Goal: Task Accomplishment & Management: Manage account settings

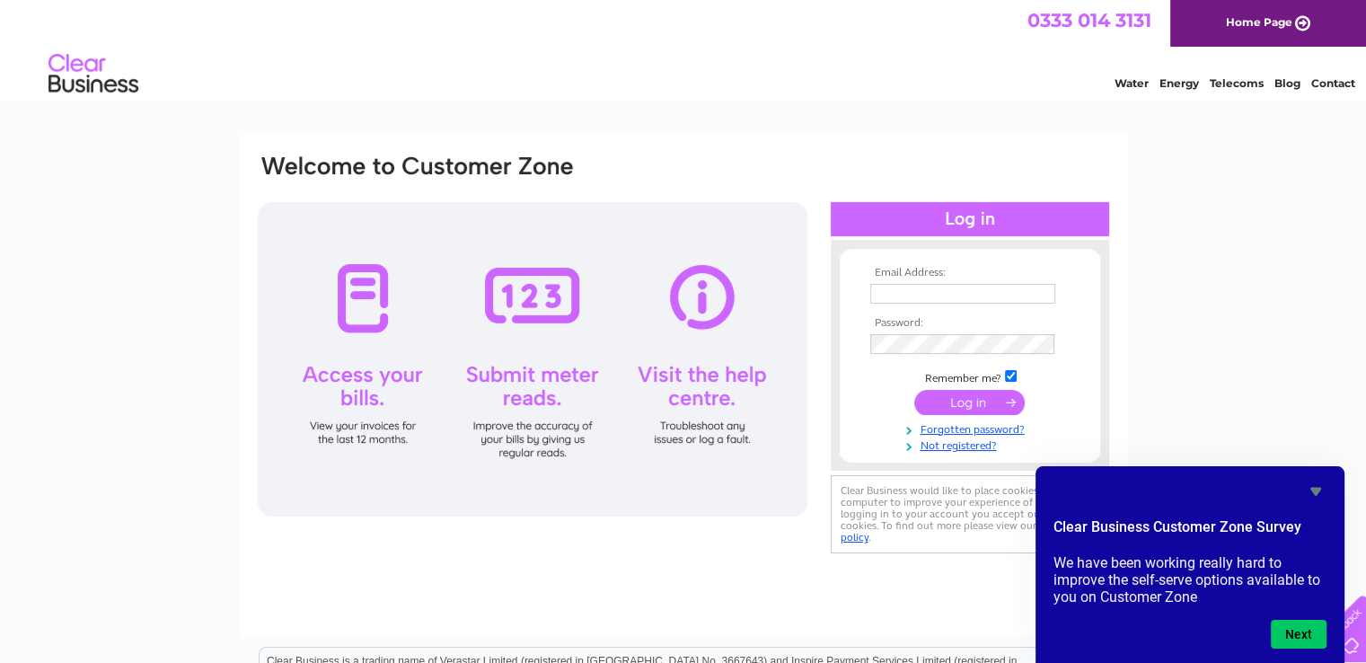
type input "[EMAIL_ADDRESS][DOMAIN_NAME]"
click at [944, 398] on input "submit" at bounding box center [969, 402] width 110 height 25
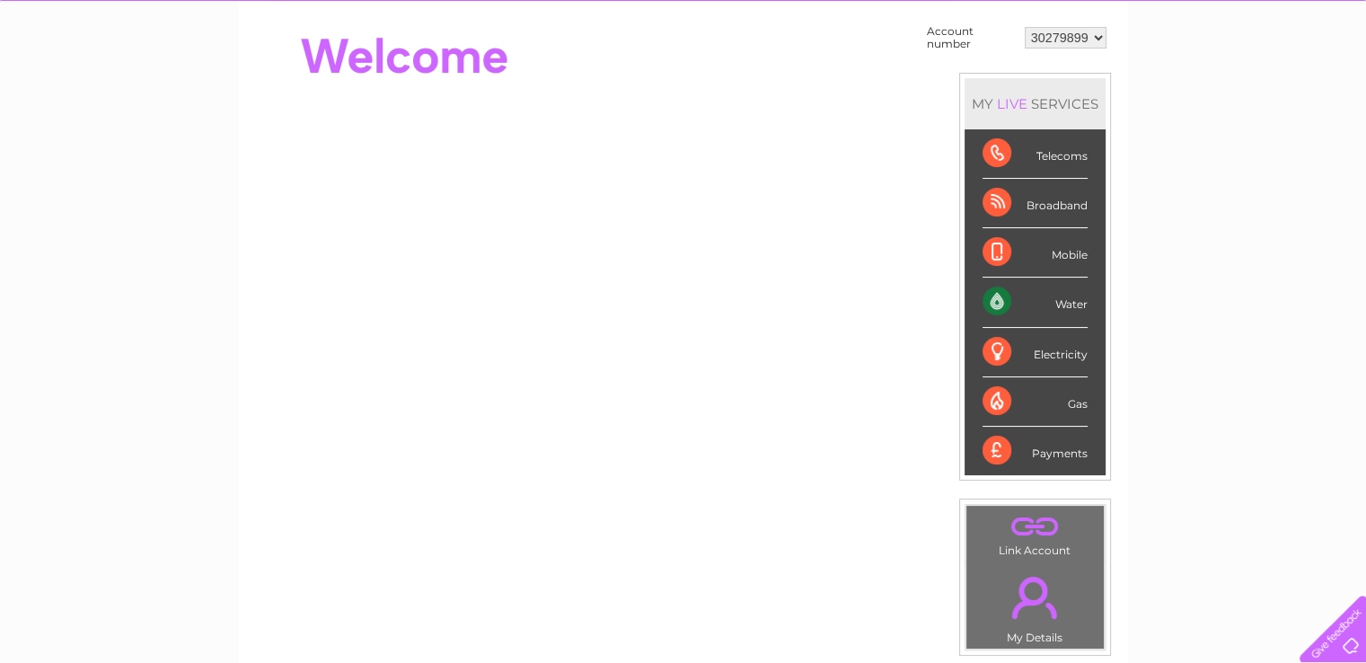
scroll to position [169, 0]
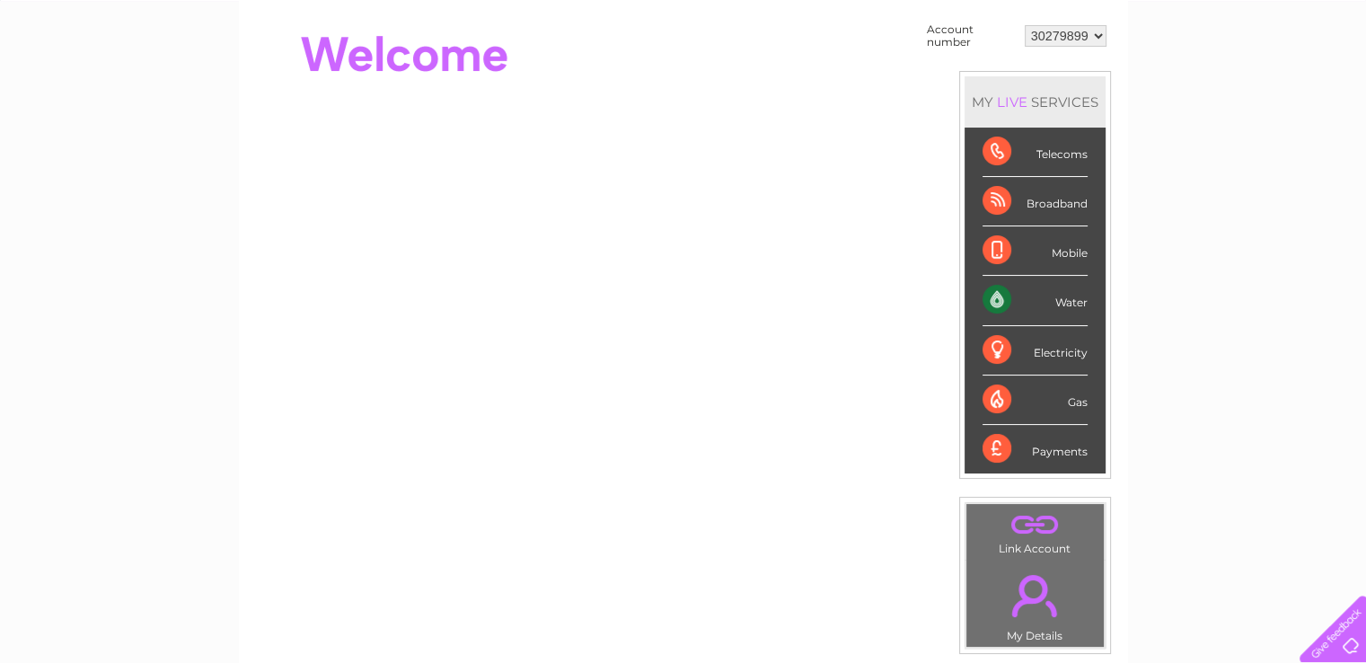
click at [1058, 367] on div "Electricity" at bounding box center [1034, 350] width 105 height 49
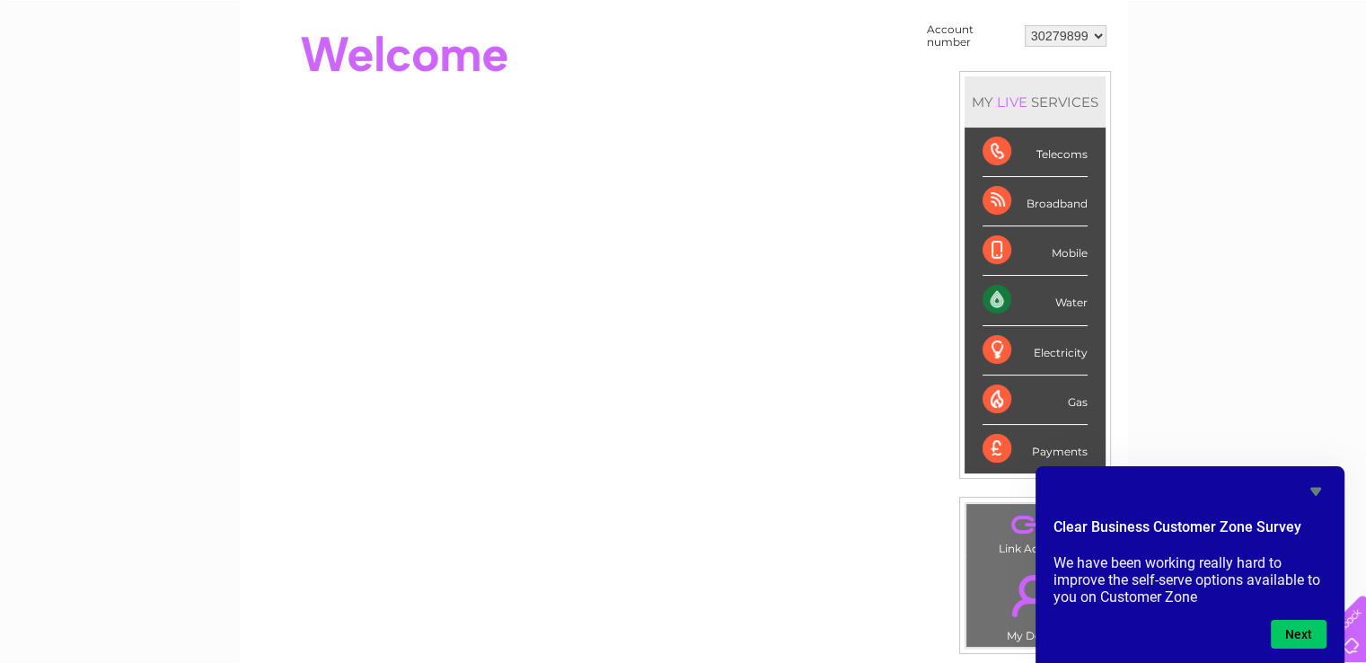
click at [1353, 338] on div "My Clear Business Login Details My Details My Preferences Link Account My Accou…" at bounding box center [683, 472] width 1366 height 1013
click at [709, 590] on div "Account number 30279899 MY LIVE SERVICES Telecoms Broadband Mobile Water Electr…" at bounding box center [683, 336] width 889 height 671
click at [995, 443] on div "Payments" at bounding box center [1034, 449] width 105 height 48
click at [995, 444] on div "Payments" at bounding box center [1034, 449] width 105 height 48
click at [1294, 629] on button "Next" at bounding box center [1298, 633] width 56 height 29
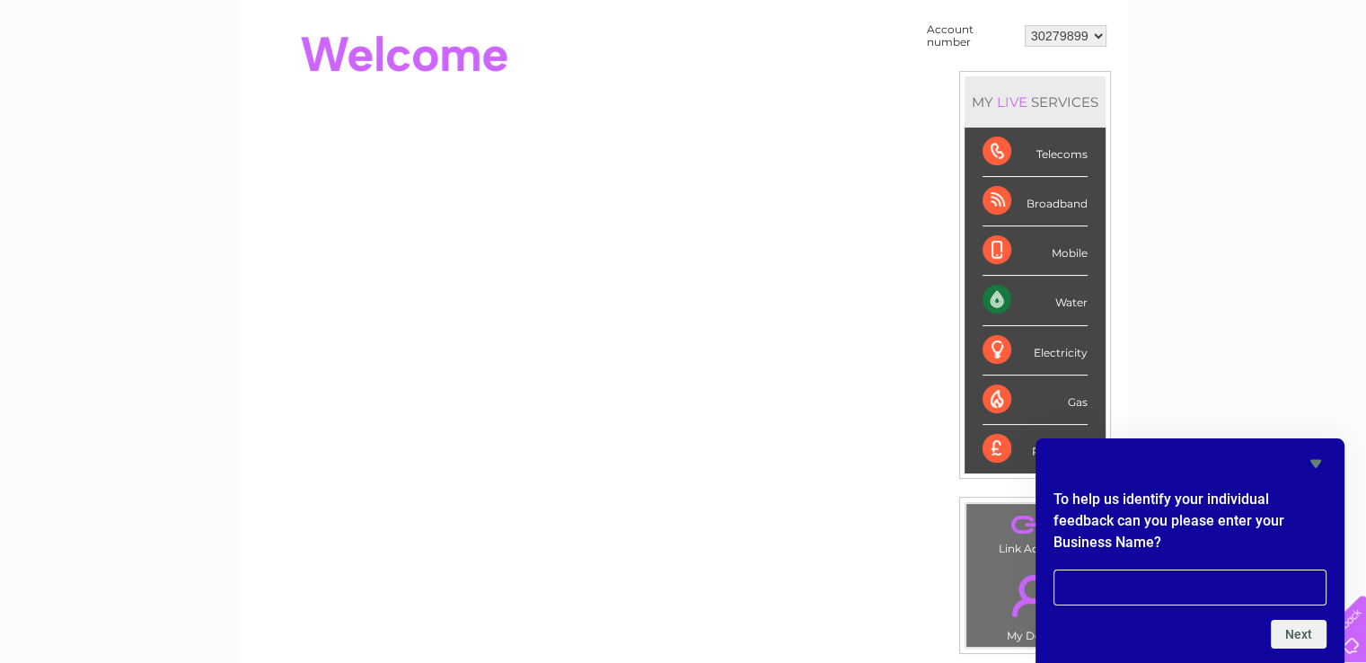
click at [1312, 460] on icon "Hide survey" at bounding box center [1315, 464] width 11 height 8
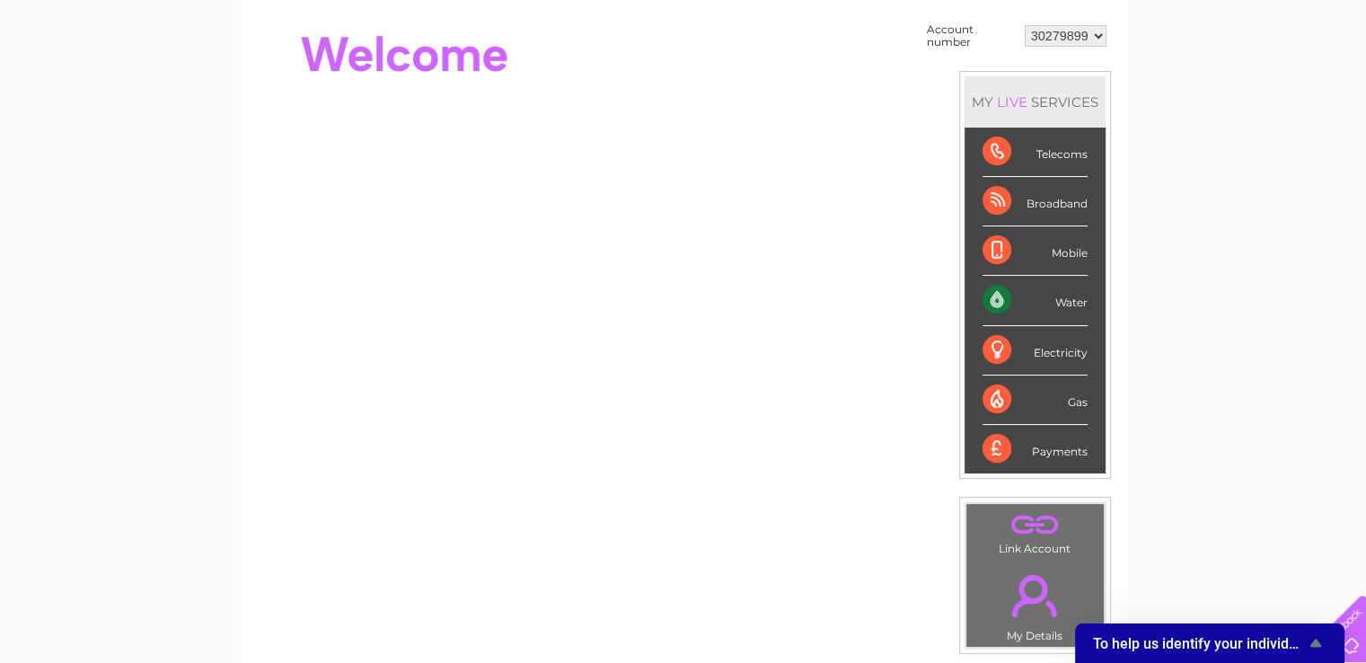
click at [1002, 450] on div "Payments" at bounding box center [1034, 449] width 105 height 48
click at [1045, 351] on div "Electricity" at bounding box center [1034, 350] width 105 height 49
click at [991, 352] on div "Electricity" at bounding box center [1034, 350] width 105 height 49
drag, startPoint x: 1064, startPoint y: 421, endPoint x: 1067, endPoint y: 412, distance: 9.4
click at [1067, 412] on div "Gas" at bounding box center [1034, 399] width 105 height 49
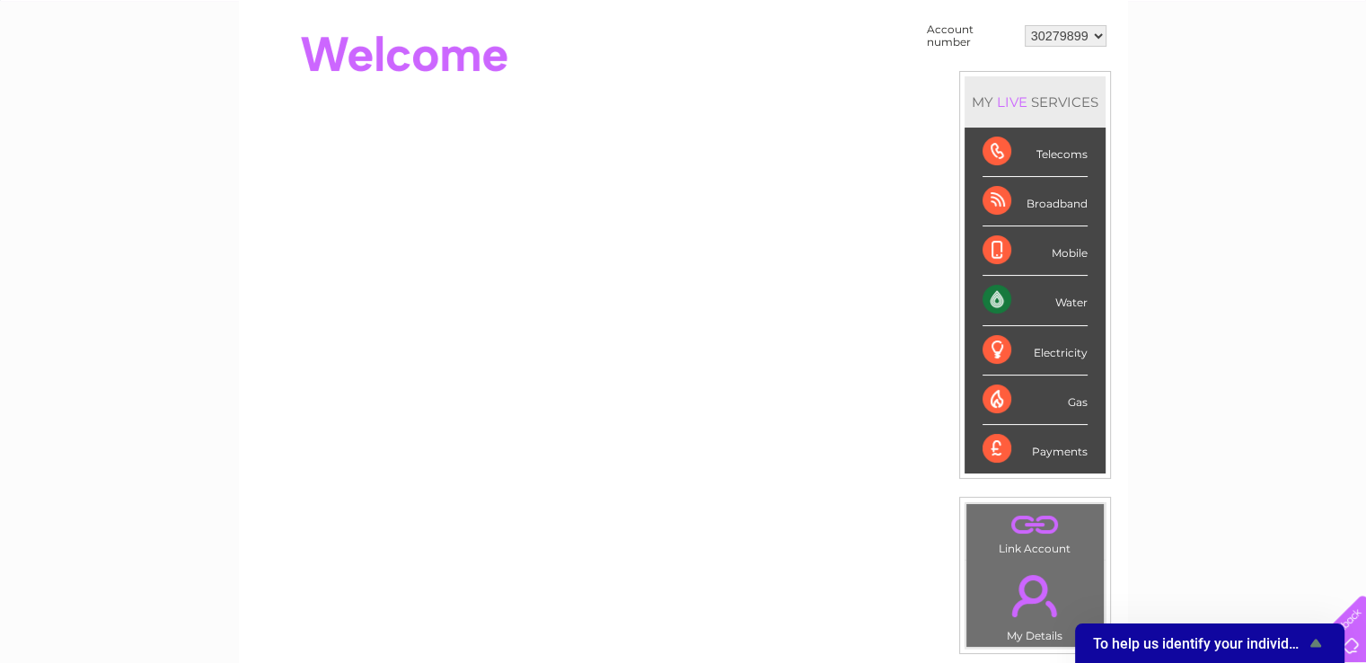
click at [1067, 412] on div "Gas" at bounding box center [1034, 399] width 105 height 49
drag, startPoint x: 1067, startPoint y: 412, endPoint x: 895, endPoint y: 421, distance: 171.7
click at [429, 332] on div "Account number 30279899 MY LIVE SERVICES Telecoms Broadband Mobile Water Electr…" at bounding box center [683, 281] width 855 height 524
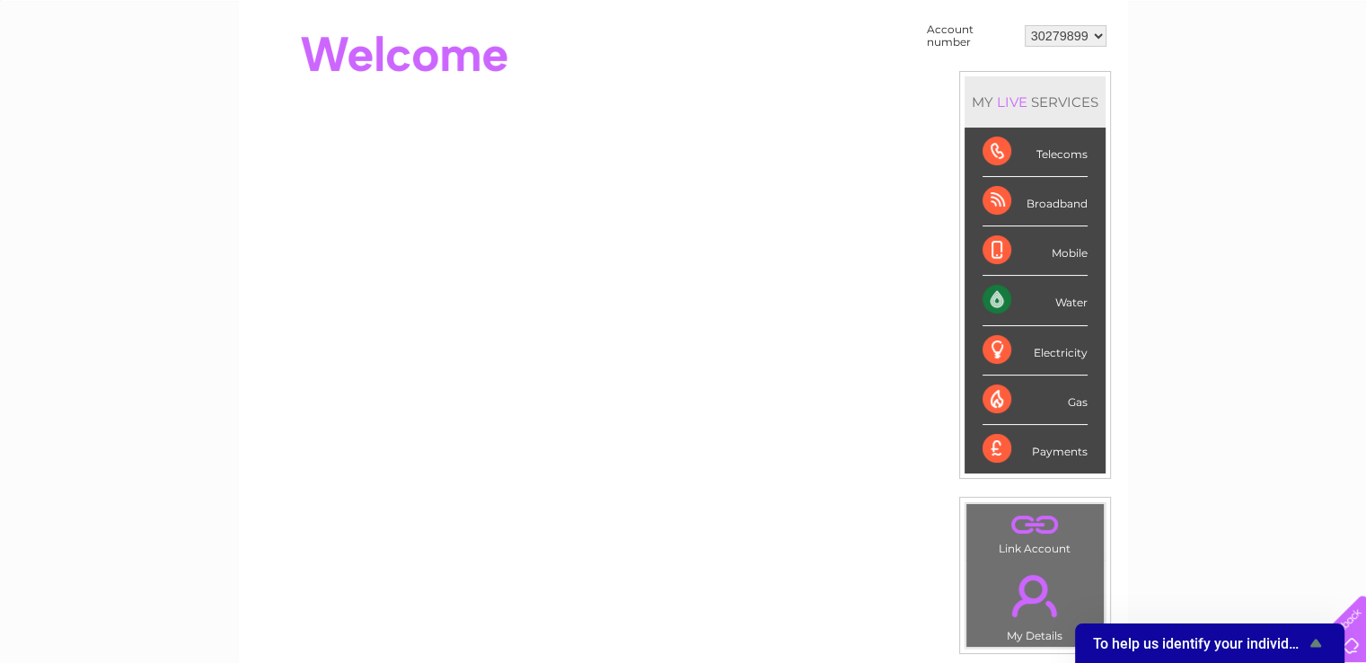
click at [460, 564] on div "Account number 30279899 MY LIVE SERVICES Telecoms Broadband Mobile Water Electr…" at bounding box center [683, 336] width 889 height 671
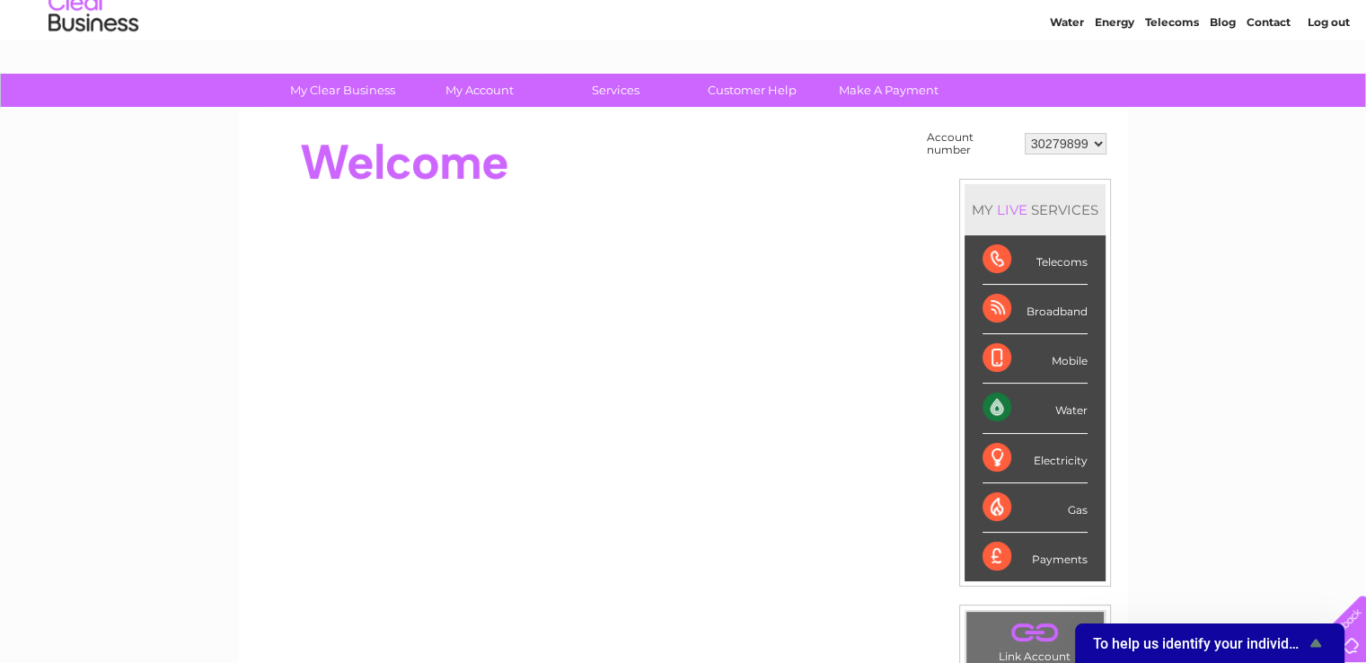
scroll to position [62, 0]
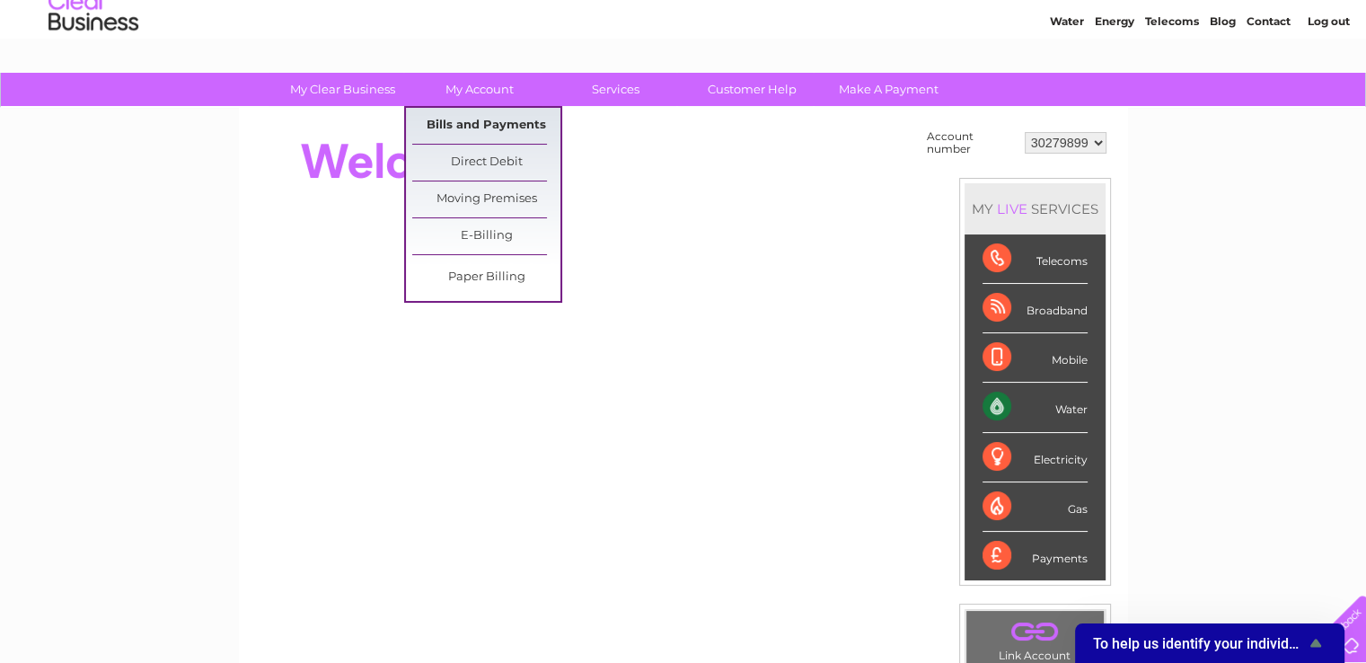
click at [491, 128] on link "Bills and Payments" at bounding box center [486, 126] width 148 height 36
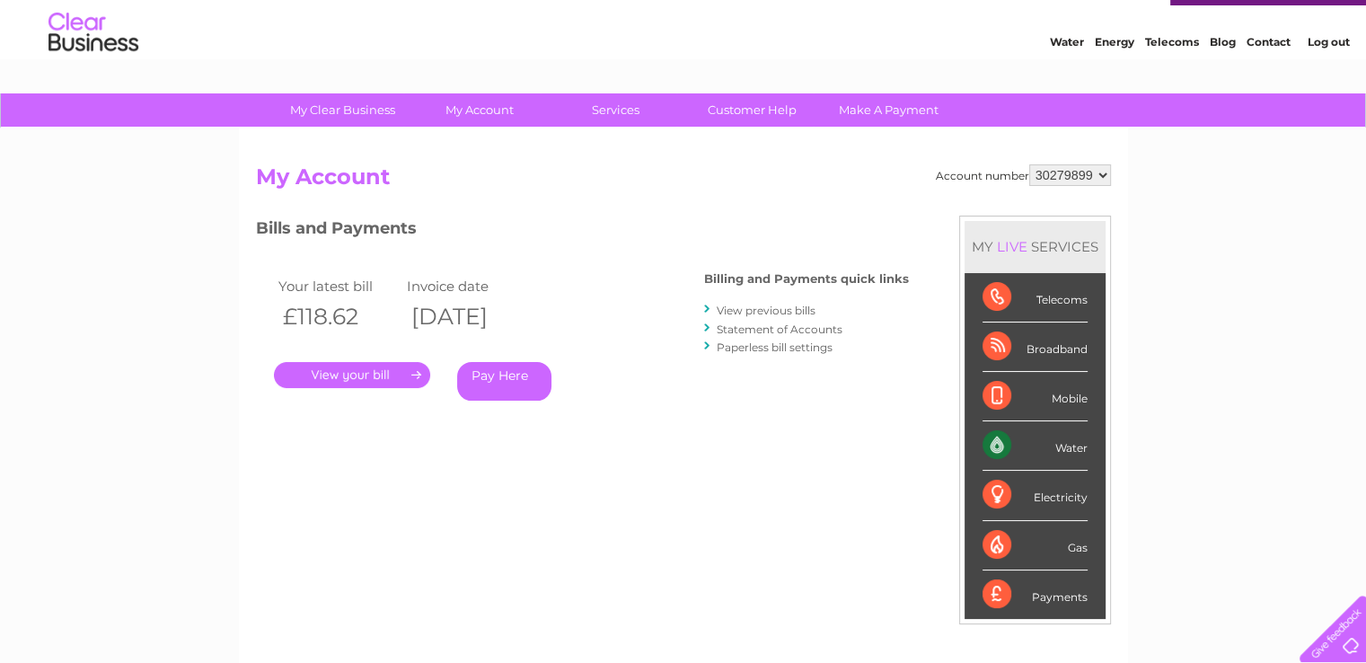
scroll to position [34, 0]
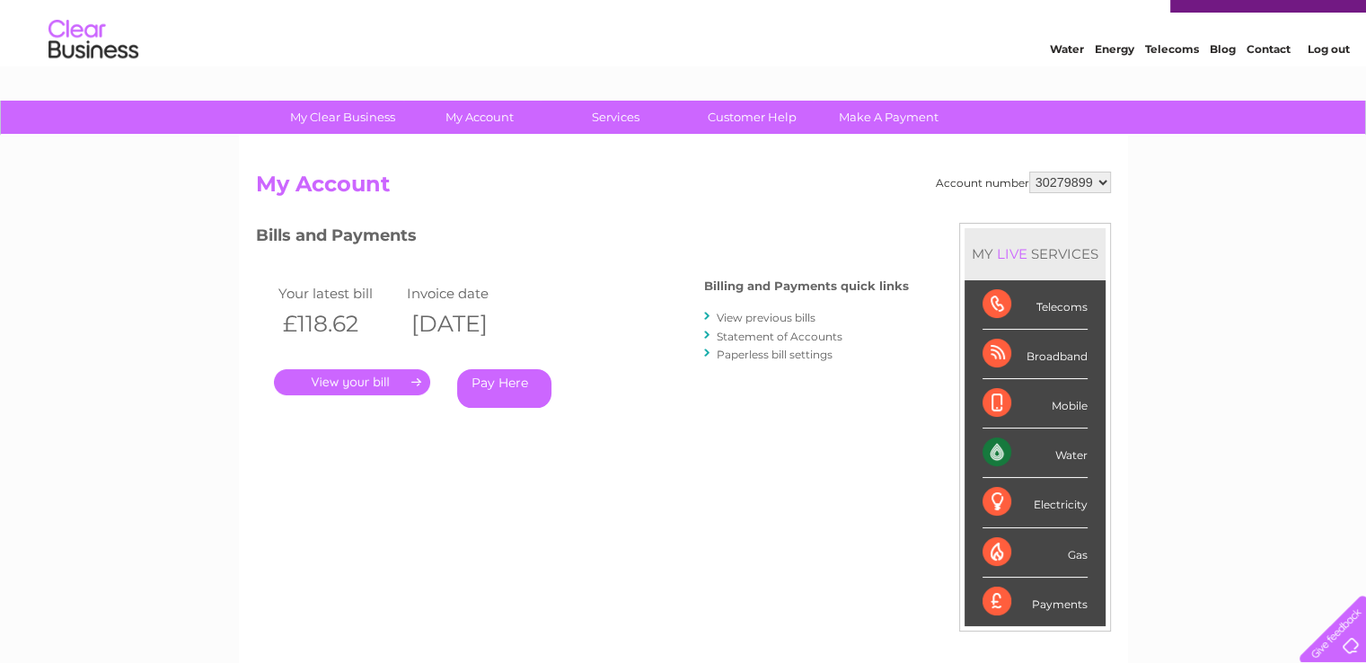
click at [770, 316] on link "View previous bills" at bounding box center [765, 317] width 99 height 13
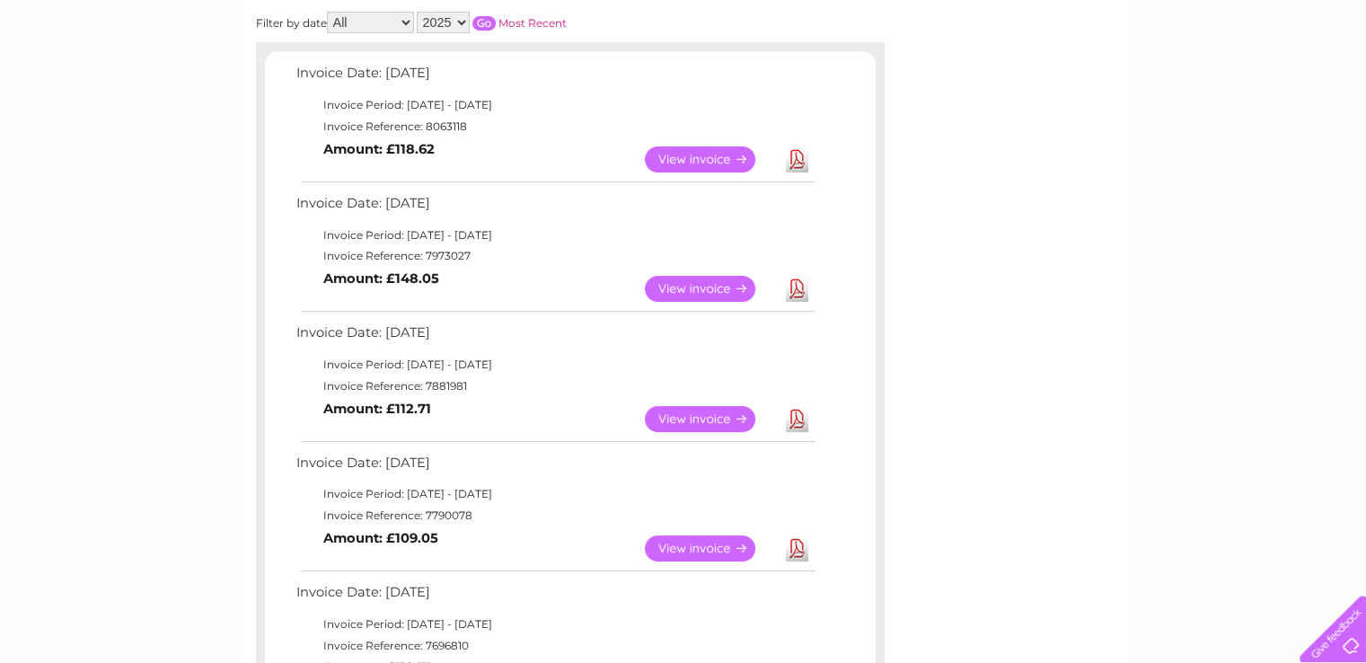
scroll to position [286, 0]
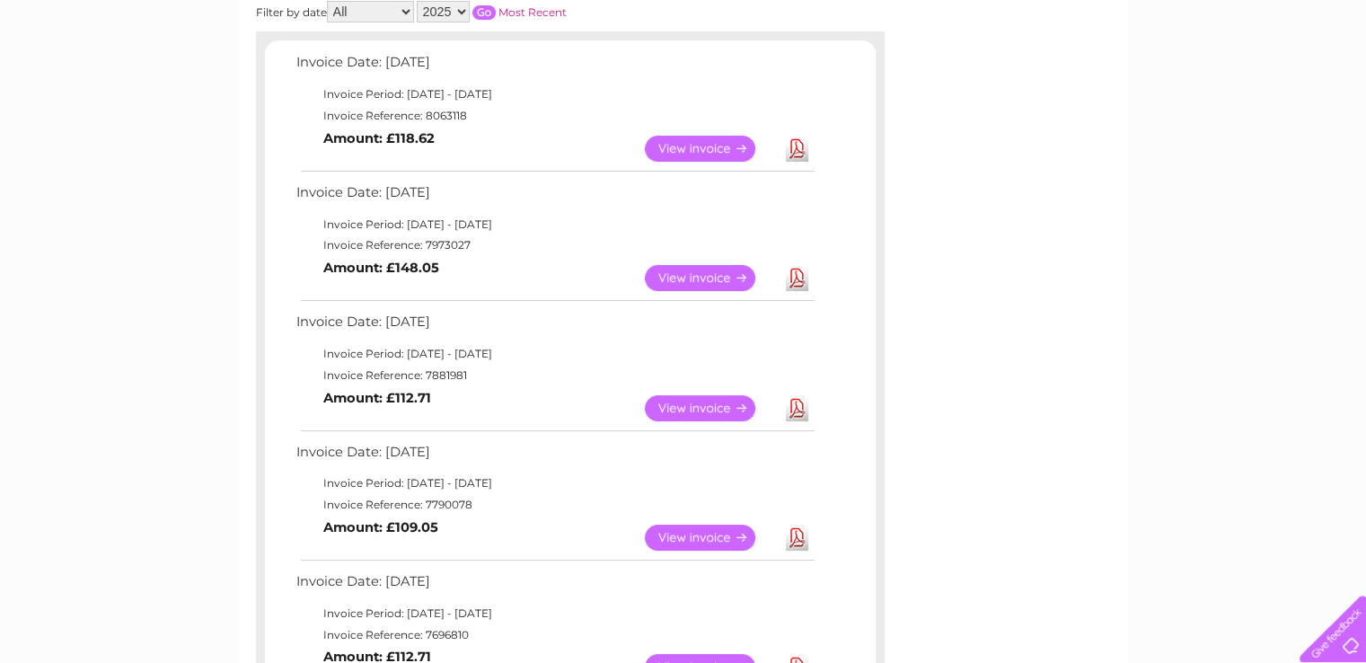
click at [728, 271] on link "View" at bounding box center [711, 278] width 132 height 26
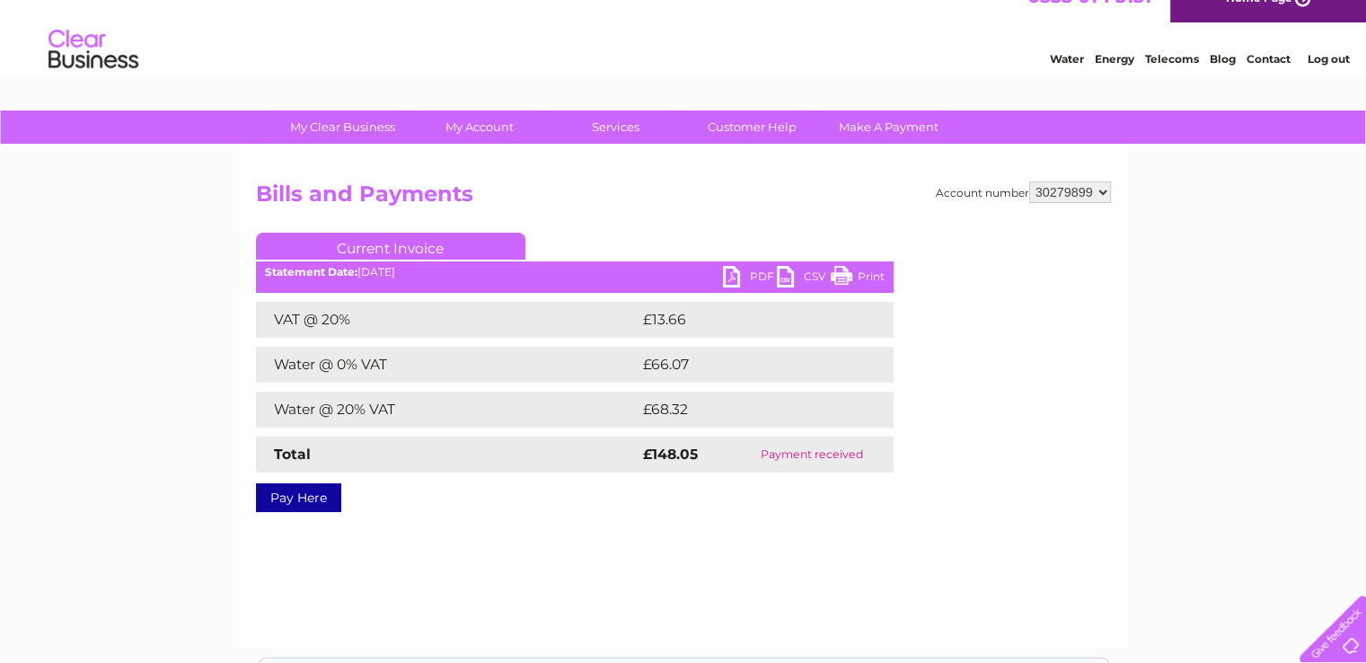
scroll to position [32, 0]
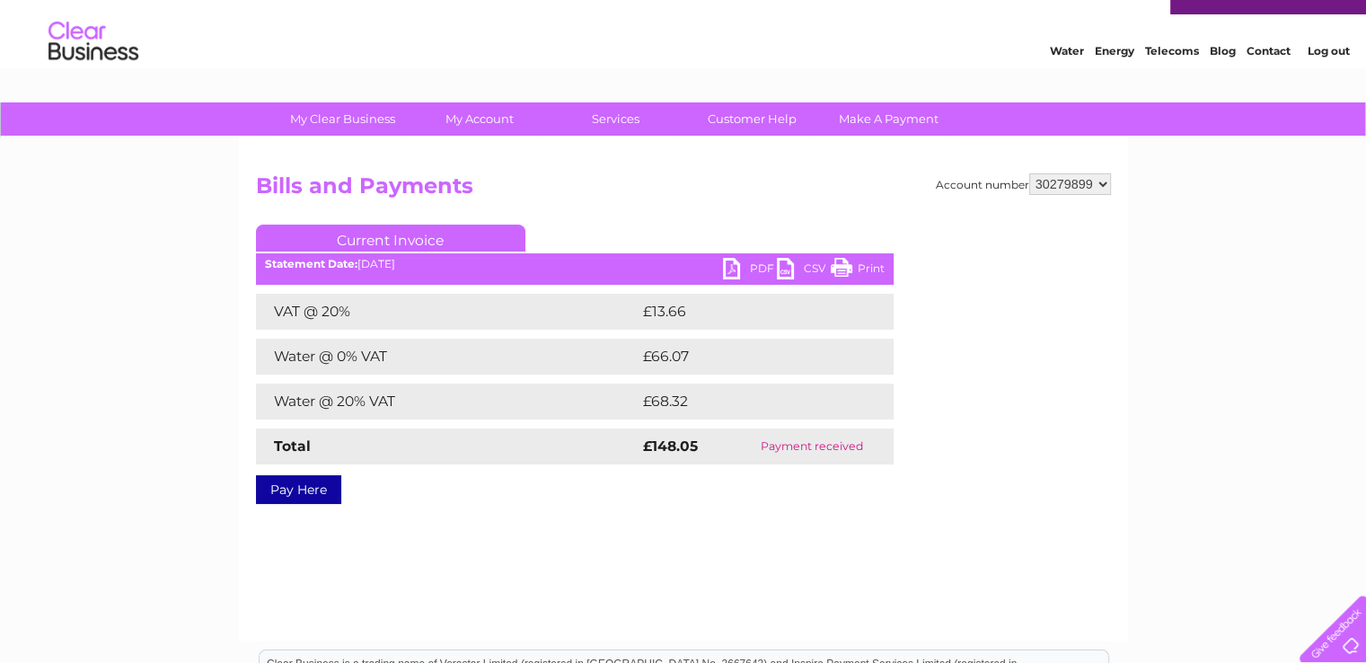
click at [740, 268] on link "PDF" at bounding box center [750, 271] width 54 height 26
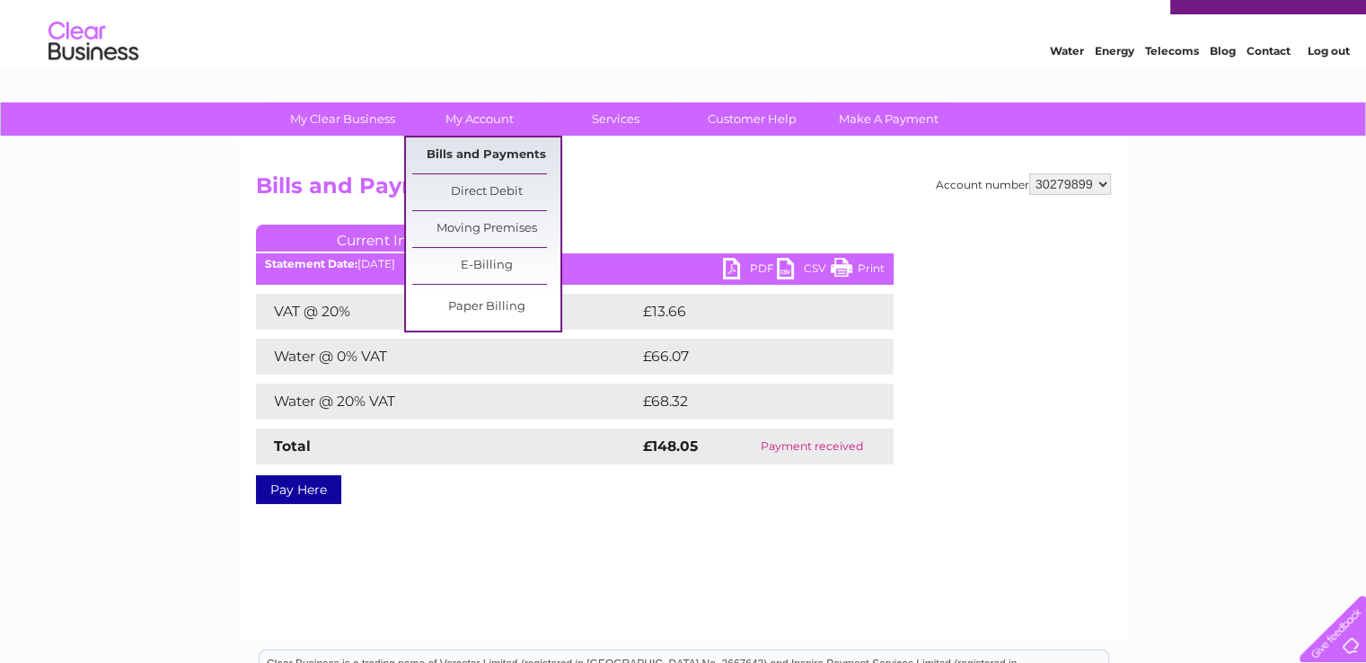
click at [461, 153] on link "Bills and Payments" at bounding box center [486, 155] width 148 height 36
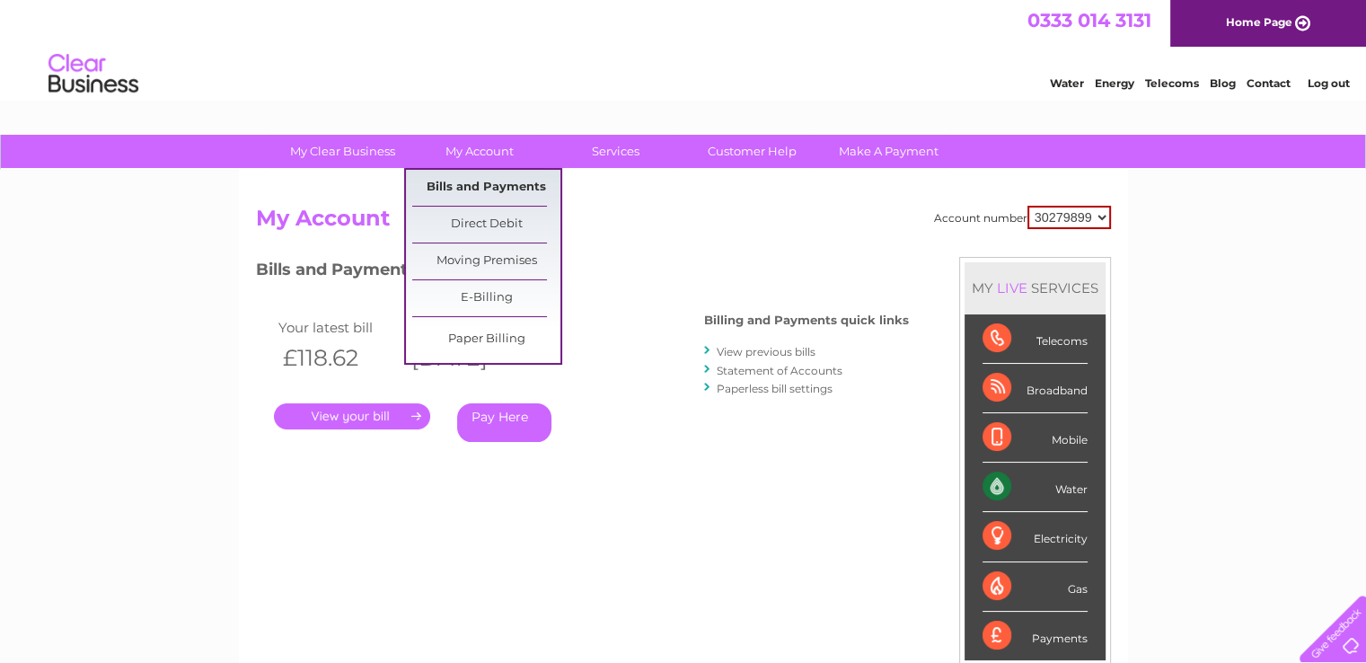
click at [525, 188] on link "Bills and Payments" at bounding box center [486, 188] width 148 height 36
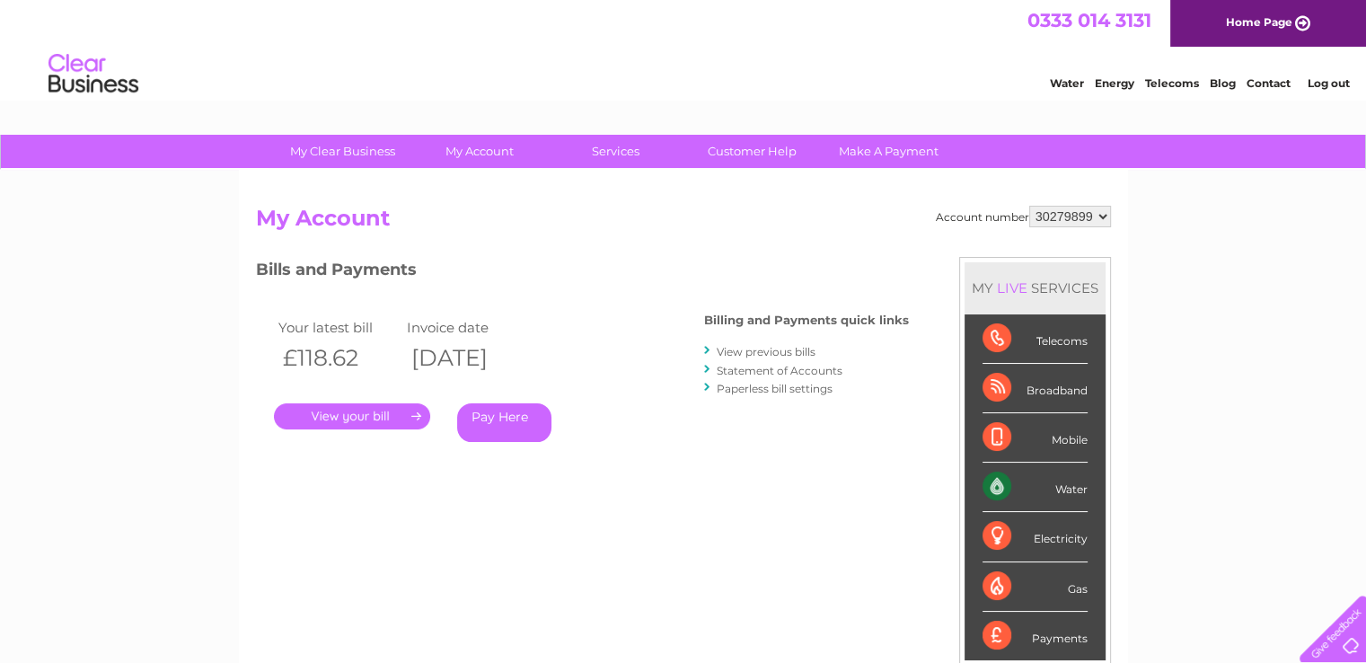
click at [374, 410] on link "." at bounding box center [352, 416] width 156 height 26
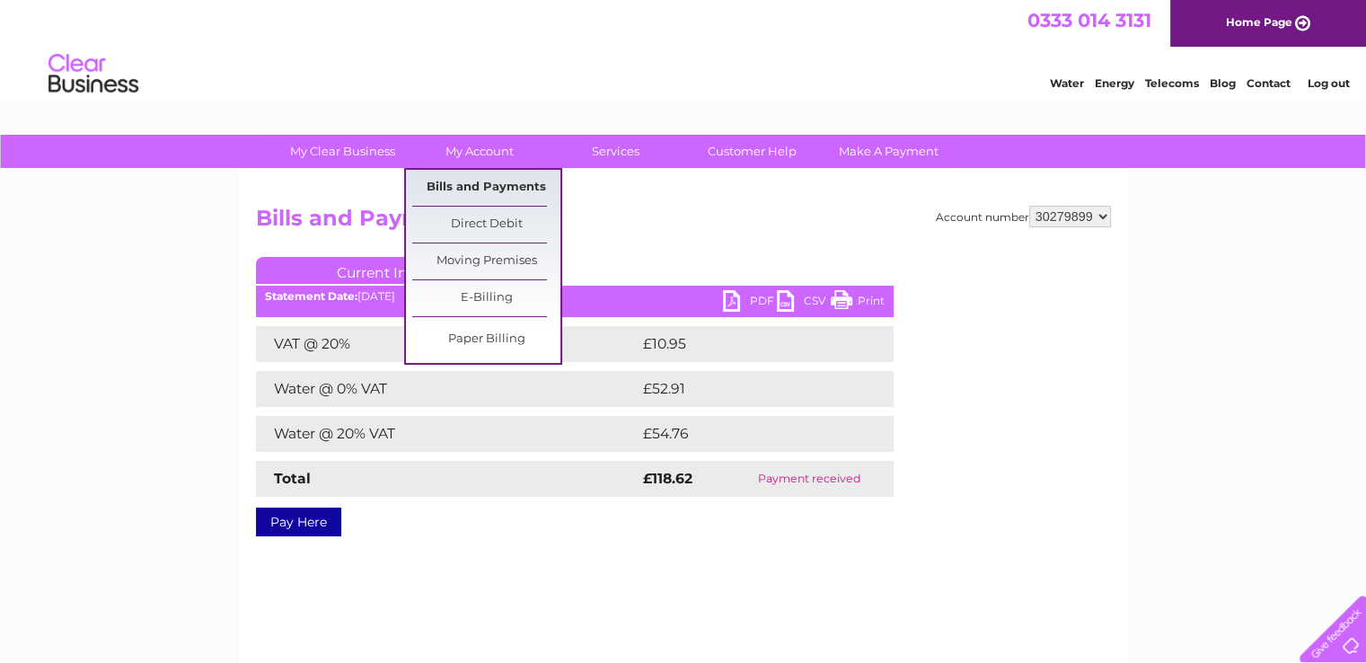
click at [479, 174] on link "Bills and Payments" at bounding box center [486, 188] width 148 height 36
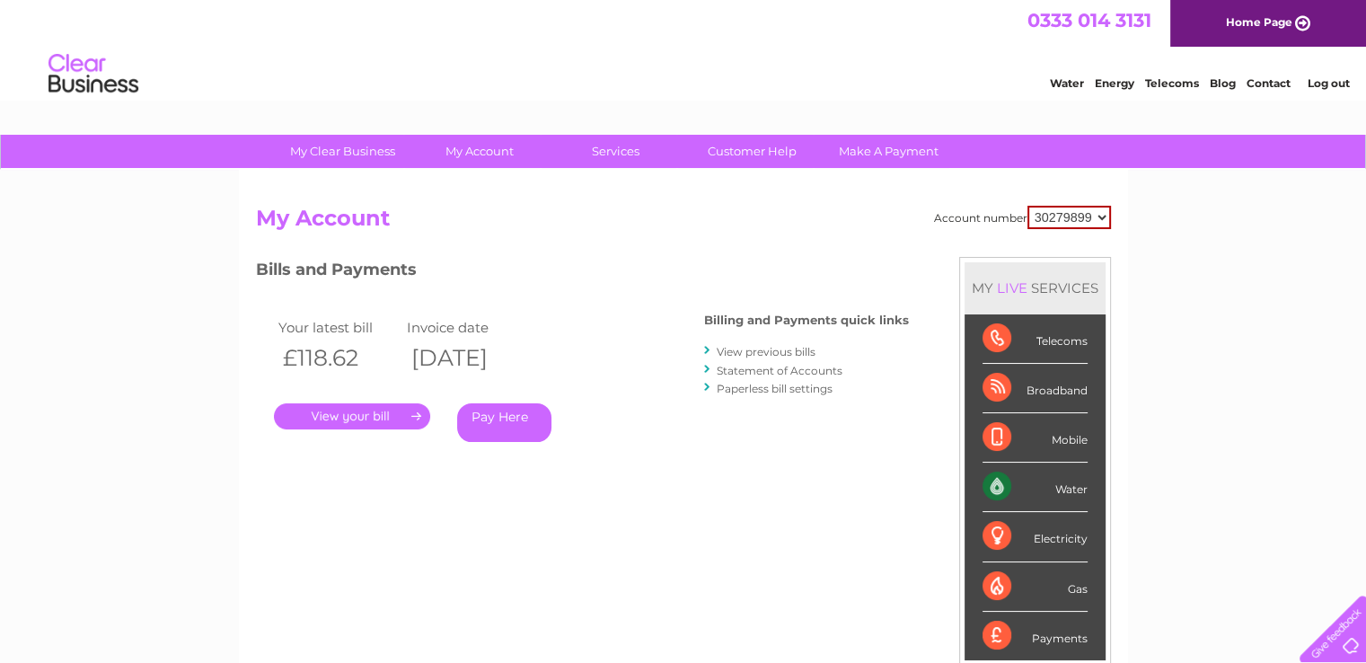
click at [736, 354] on link "View previous bills" at bounding box center [765, 351] width 99 height 13
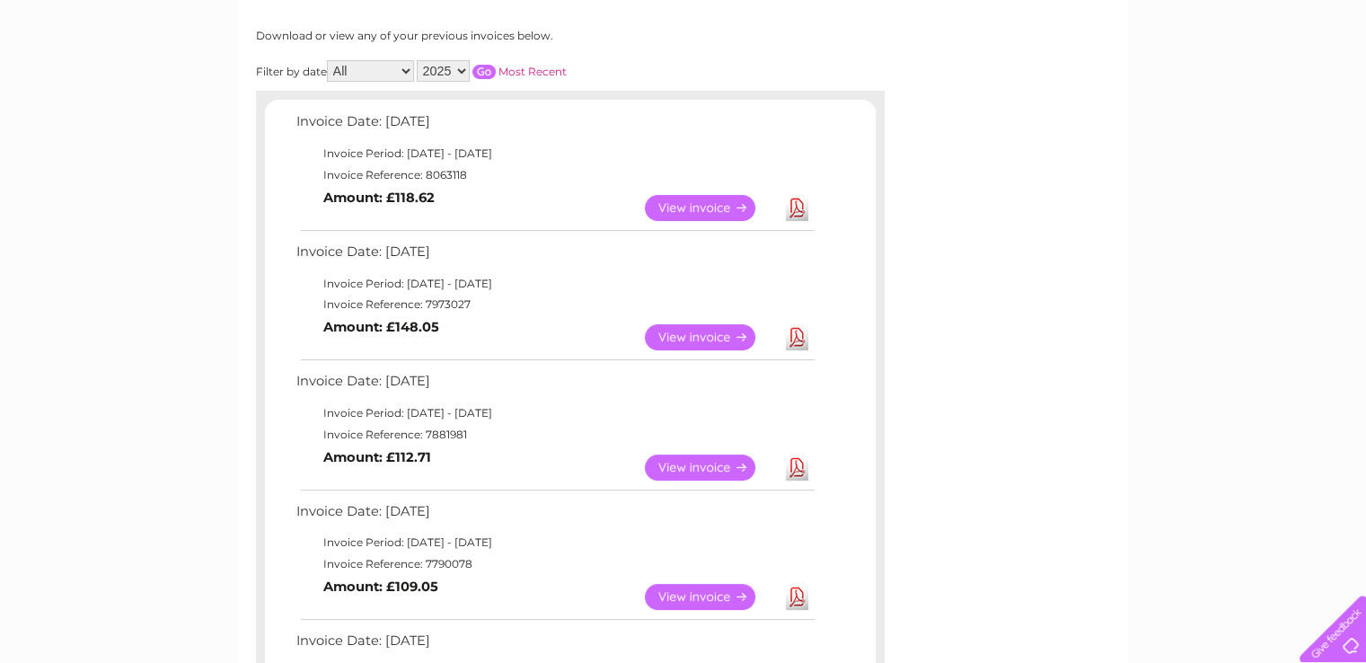
scroll to position [232, 0]
